Goal: Information Seeking & Learning: Learn about a topic

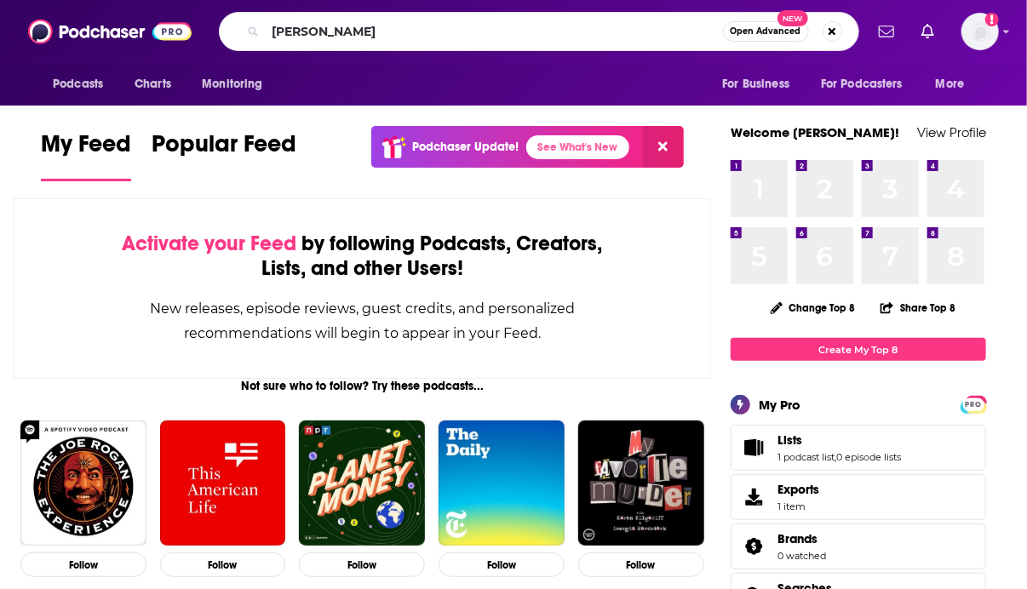
type input "[PERSON_NAME]"
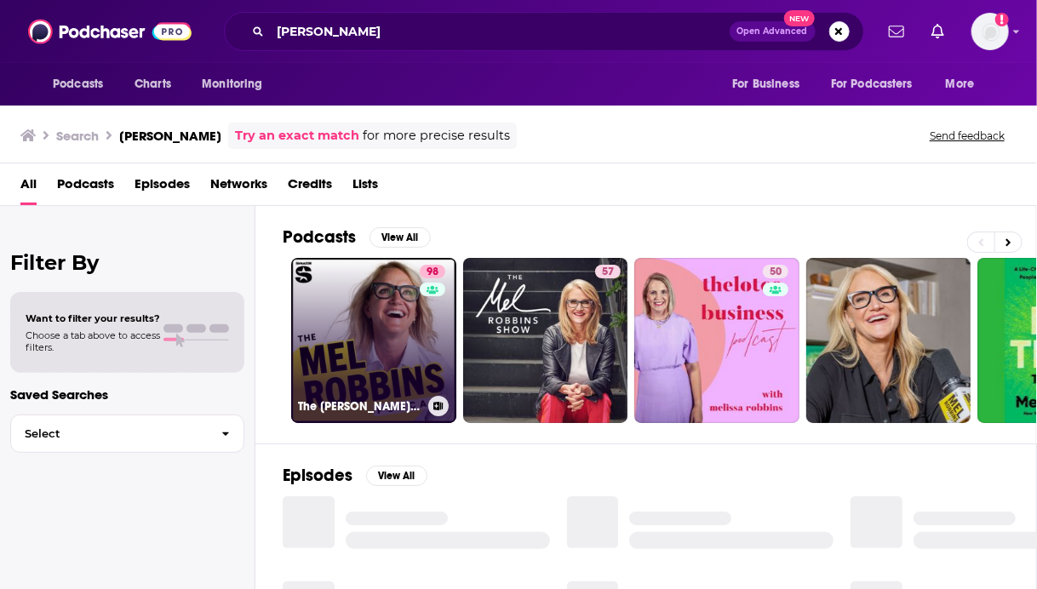
click at [332, 364] on link "98 The [PERSON_NAME] Podcast" at bounding box center [373, 340] width 165 height 165
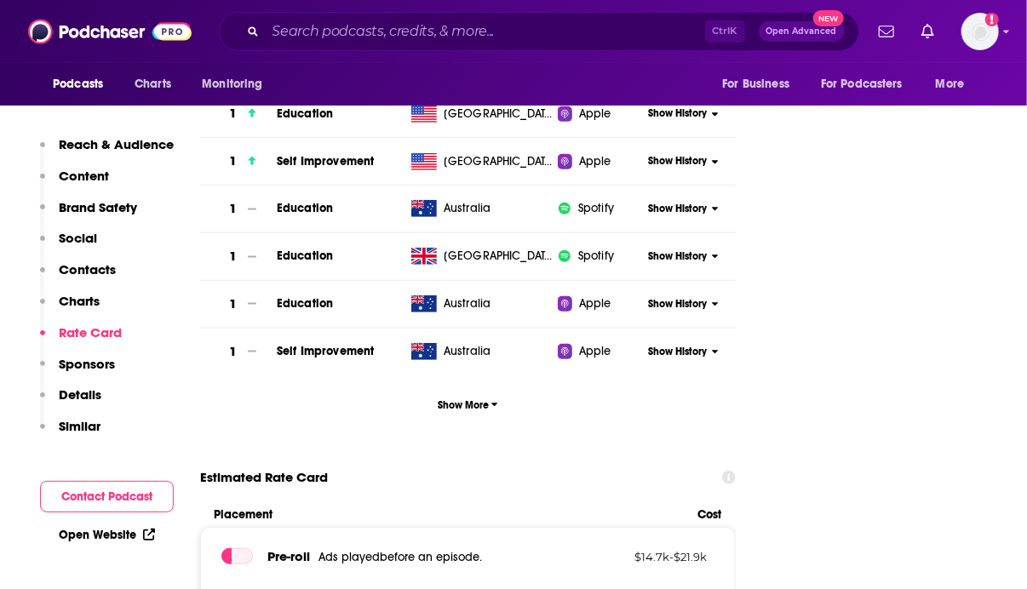
scroll to position [2656, 0]
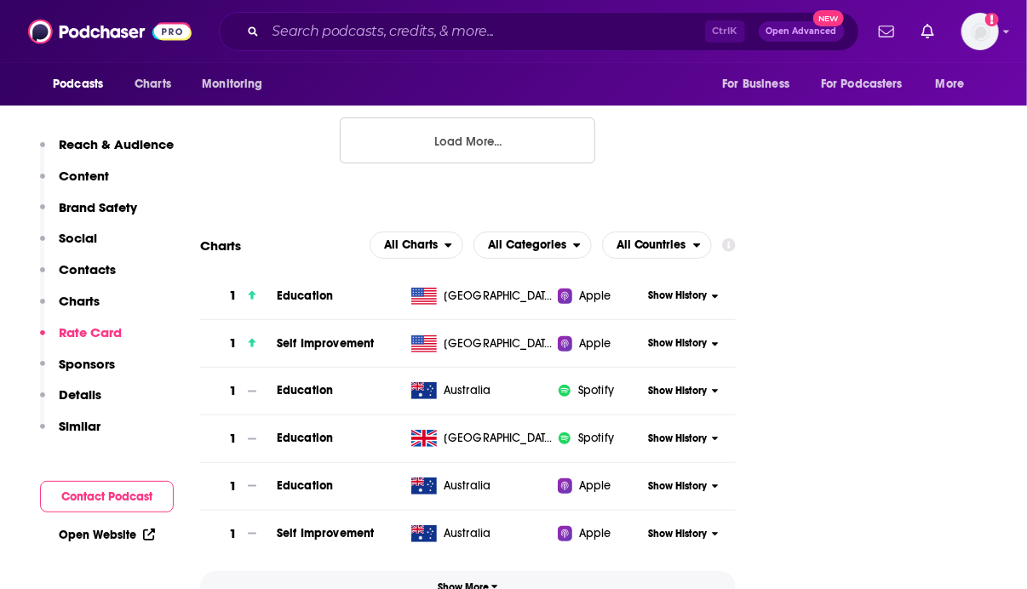
click at [482, 582] on span "Show More" at bounding box center [468, 588] width 60 height 12
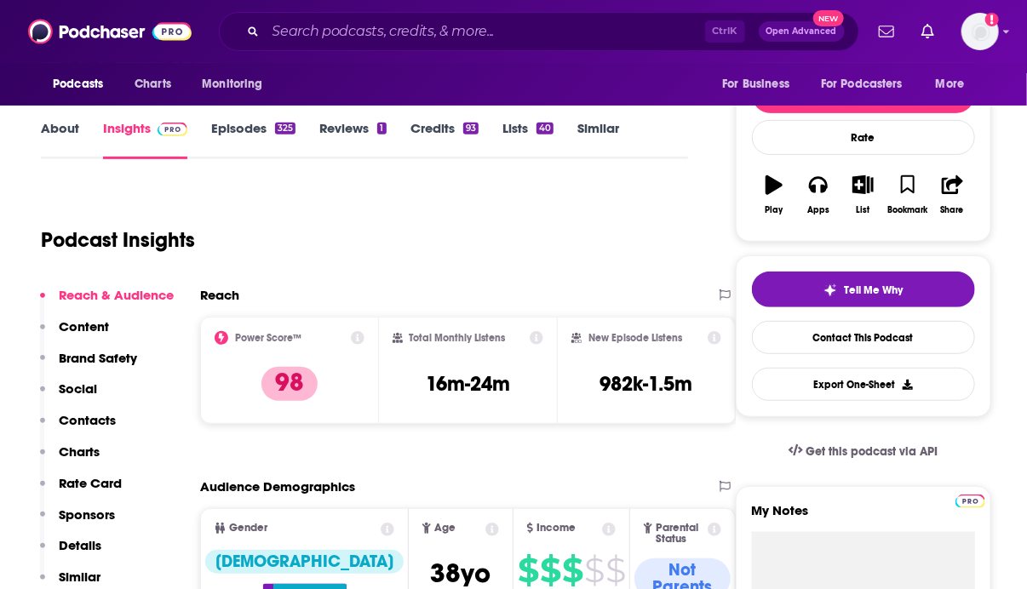
scroll to position [0, 0]
